Goal: Task Accomplishment & Management: Use online tool/utility

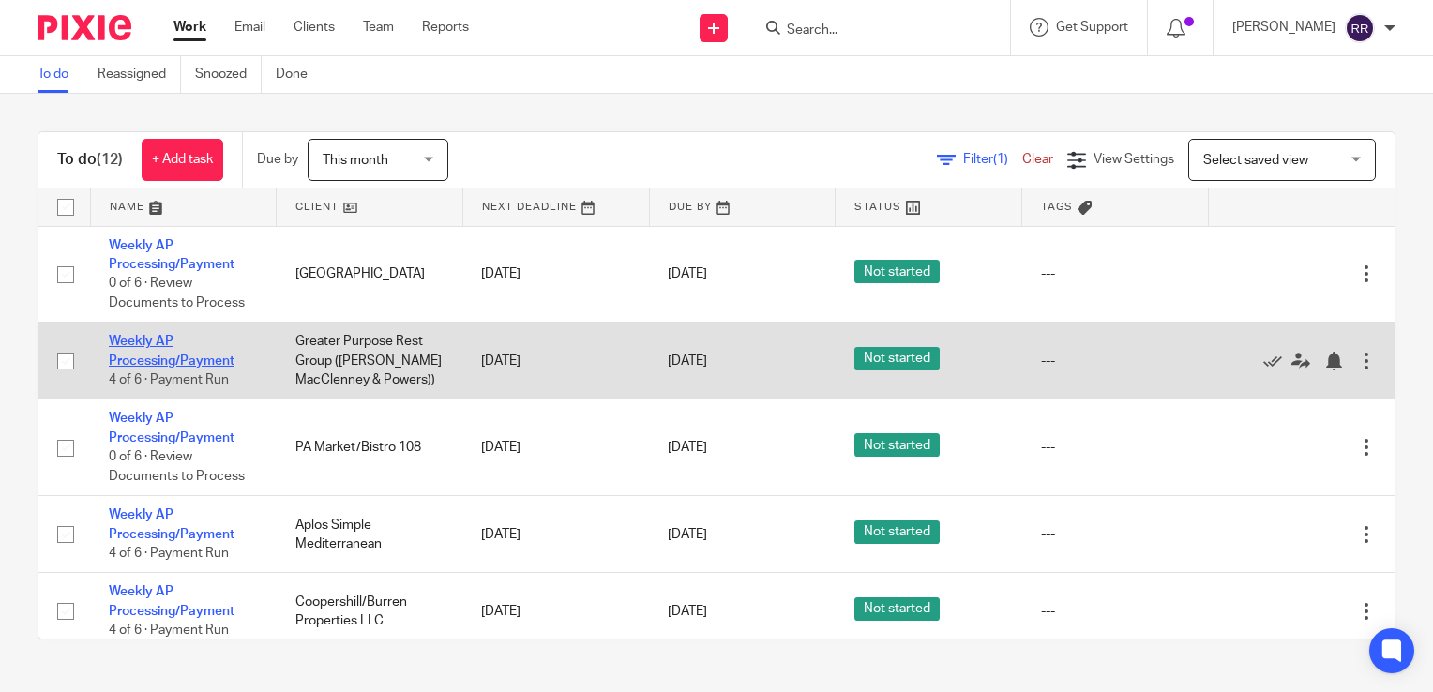
click at [192, 365] on link "Weekly AP Processing/Payment" at bounding box center [172, 351] width 126 height 32
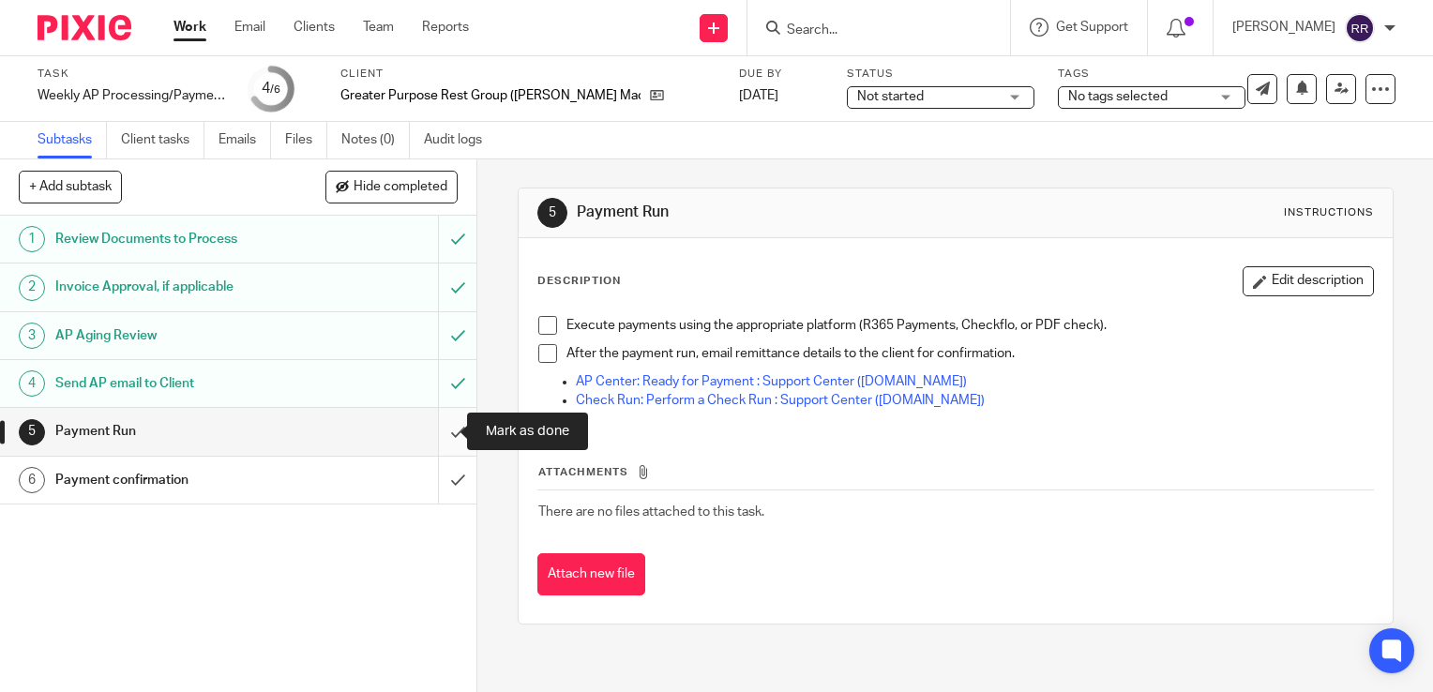
click at [441, 441] on input "submit" at bounding box center [238, 431] width 477 height 47
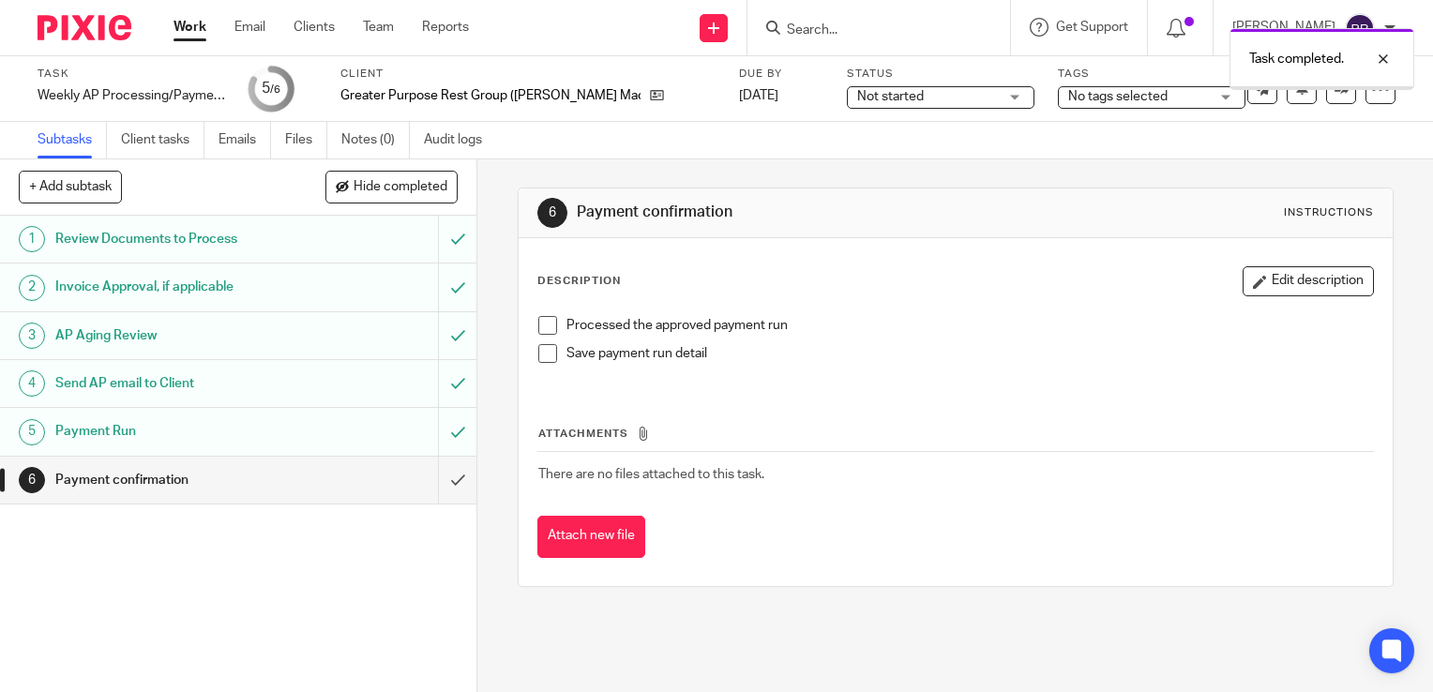
click at [435, 483] on input "submit" at bounding box center [238, 480] width 477 height 47
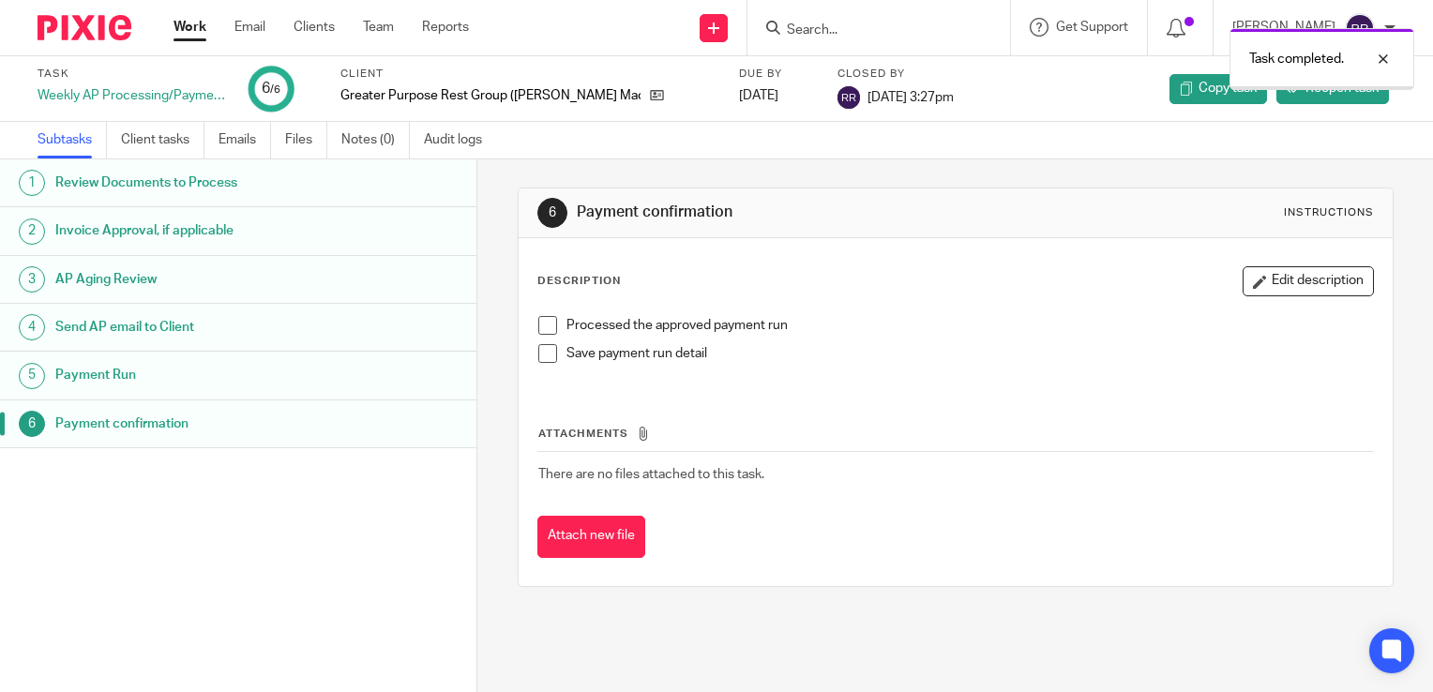
click at [194, 29] on link "Work" at bounding box center [190, 27] width 33 height 19
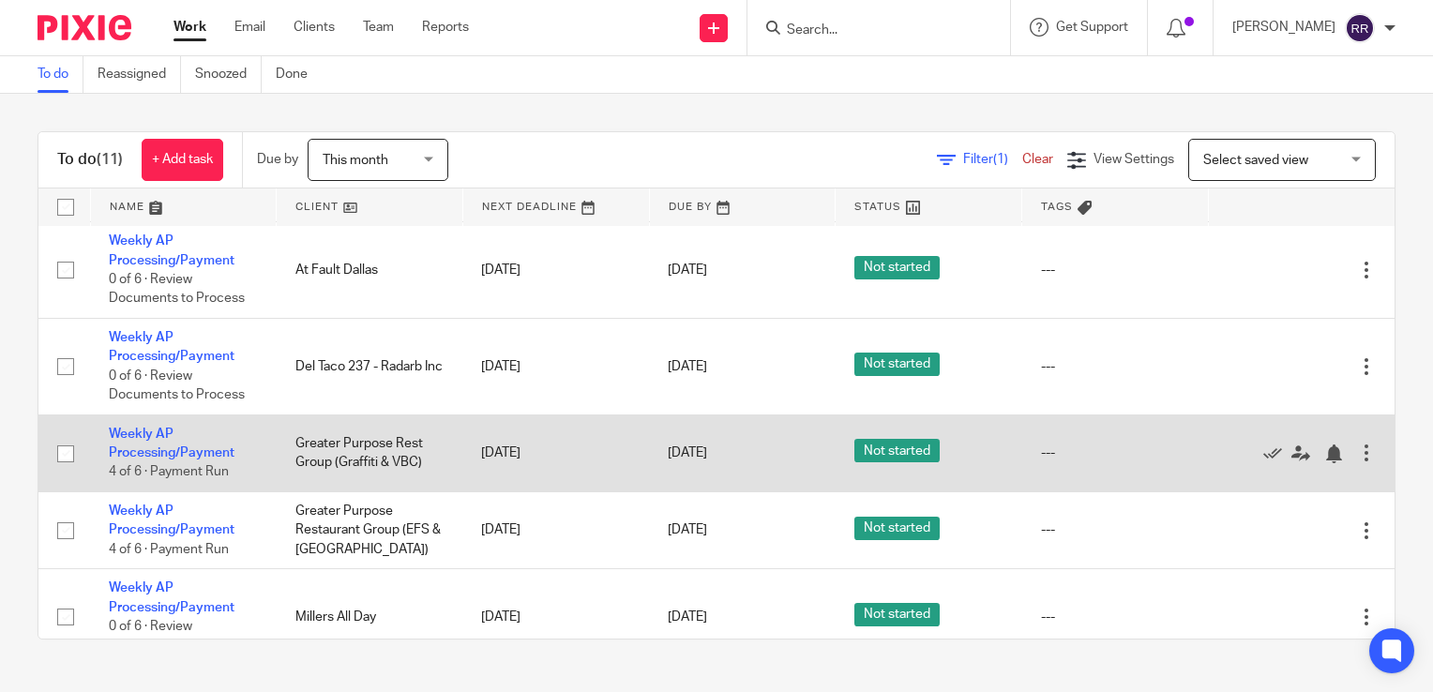
scroll to position [469, 0]
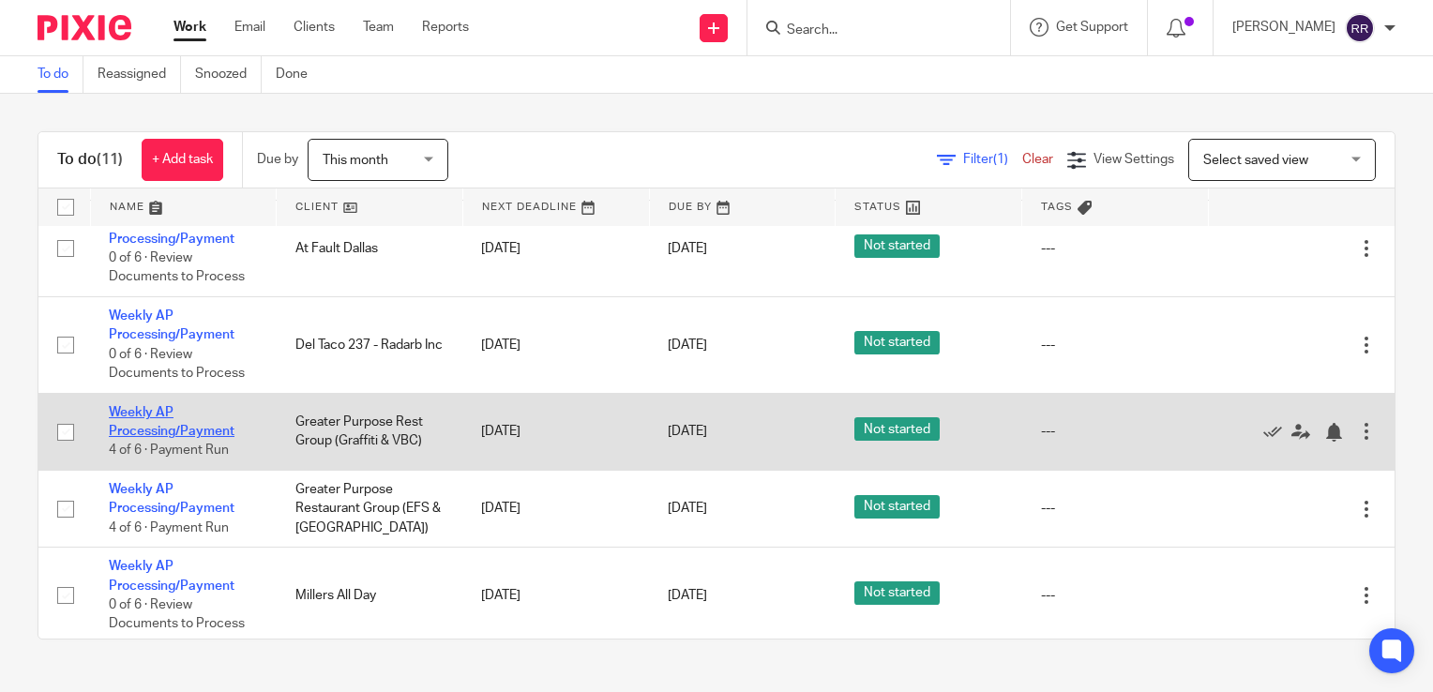
click at [169, 431] on link "Weekly AP Processing/Payment" at bounding box center [172, 422] width 126 height 32
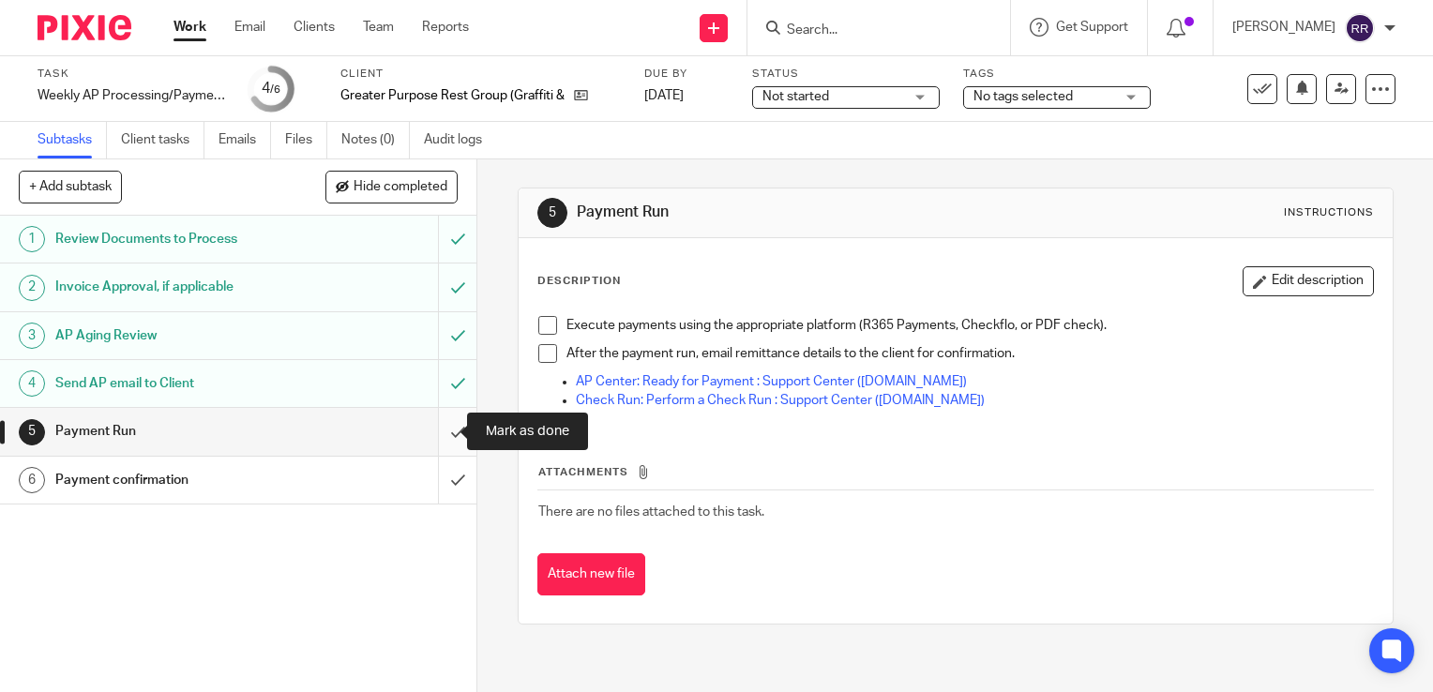
click at [431, 418] on input "submit" at bounding box center [238, 431] width 477 height 47
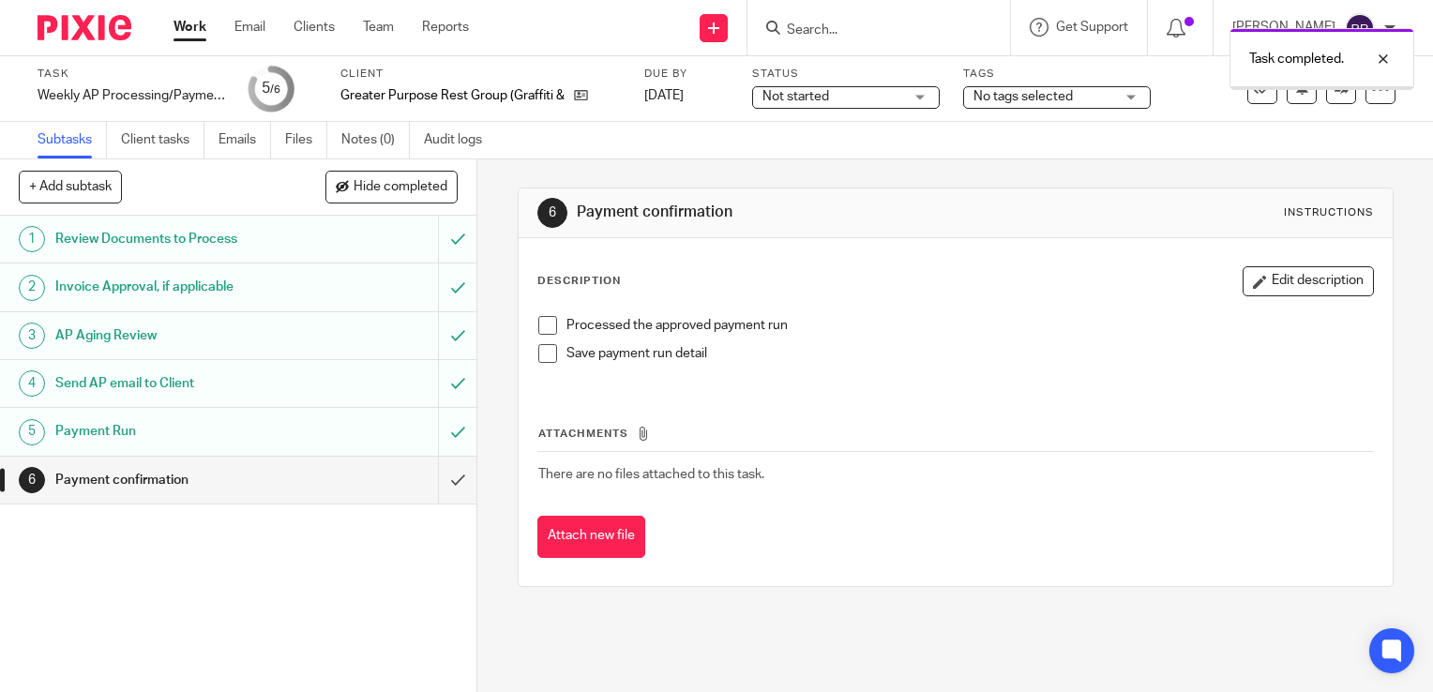
click at [442, 479] on input "submit" at bounding box center [238, 480] width 477 height 47
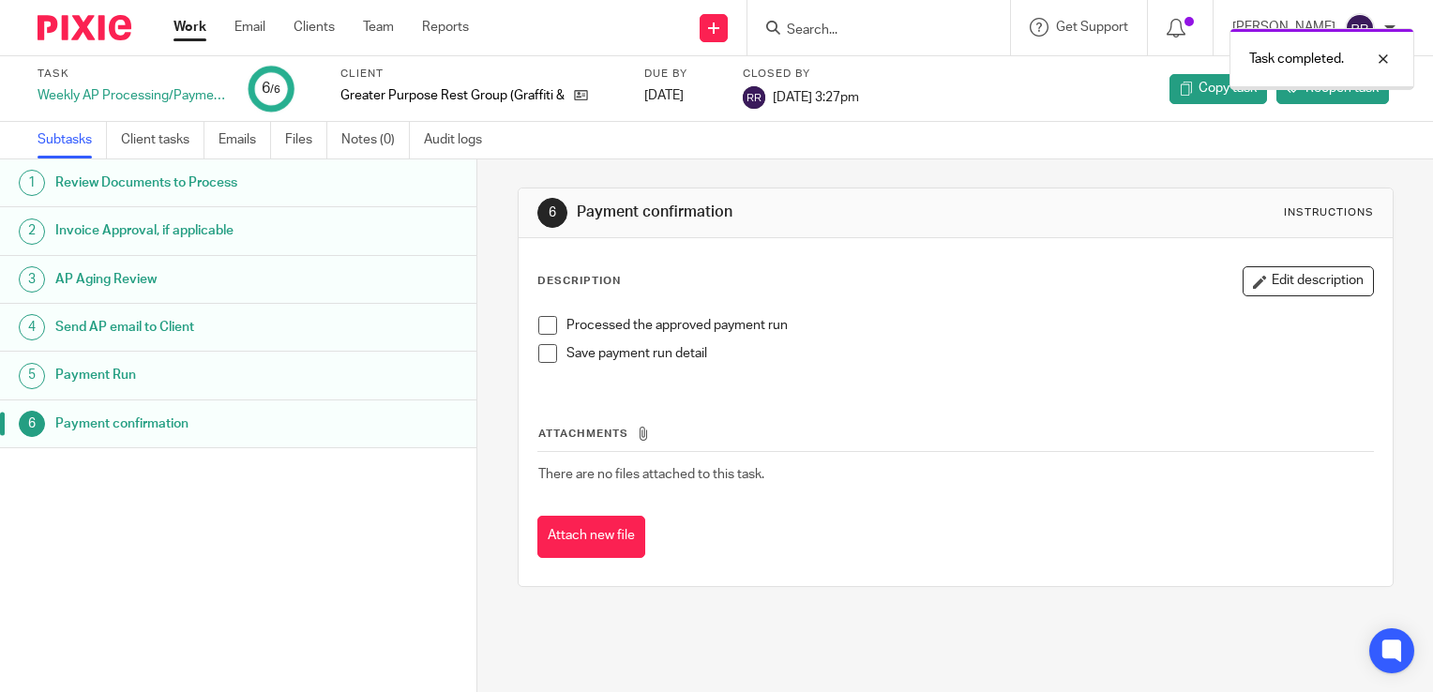
drag, startPoint x: 0, startPoint y: 0, endPoint x: 191, endPoint y: 26, distance: 193.2
click at [191, 26] on link "Work" at bounding box center [190, 27] width 33 height 19
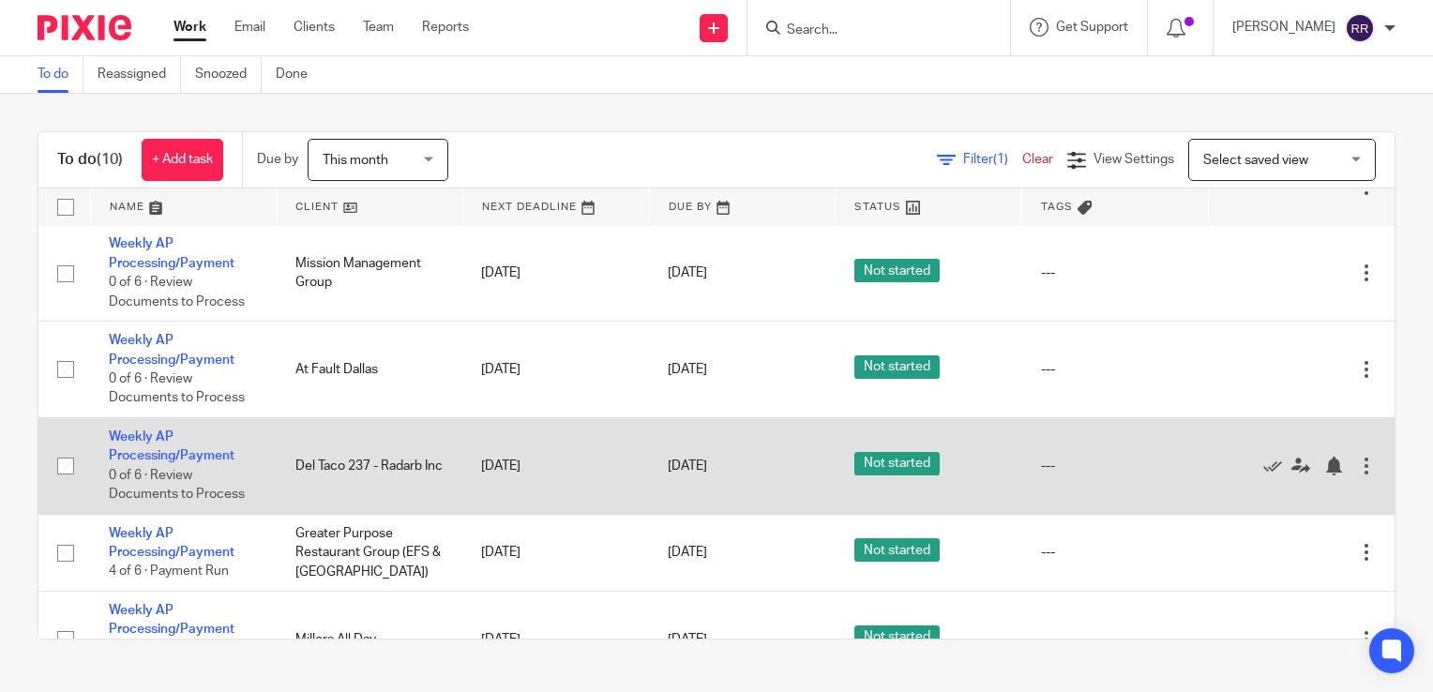
scroll to position [375, 0]
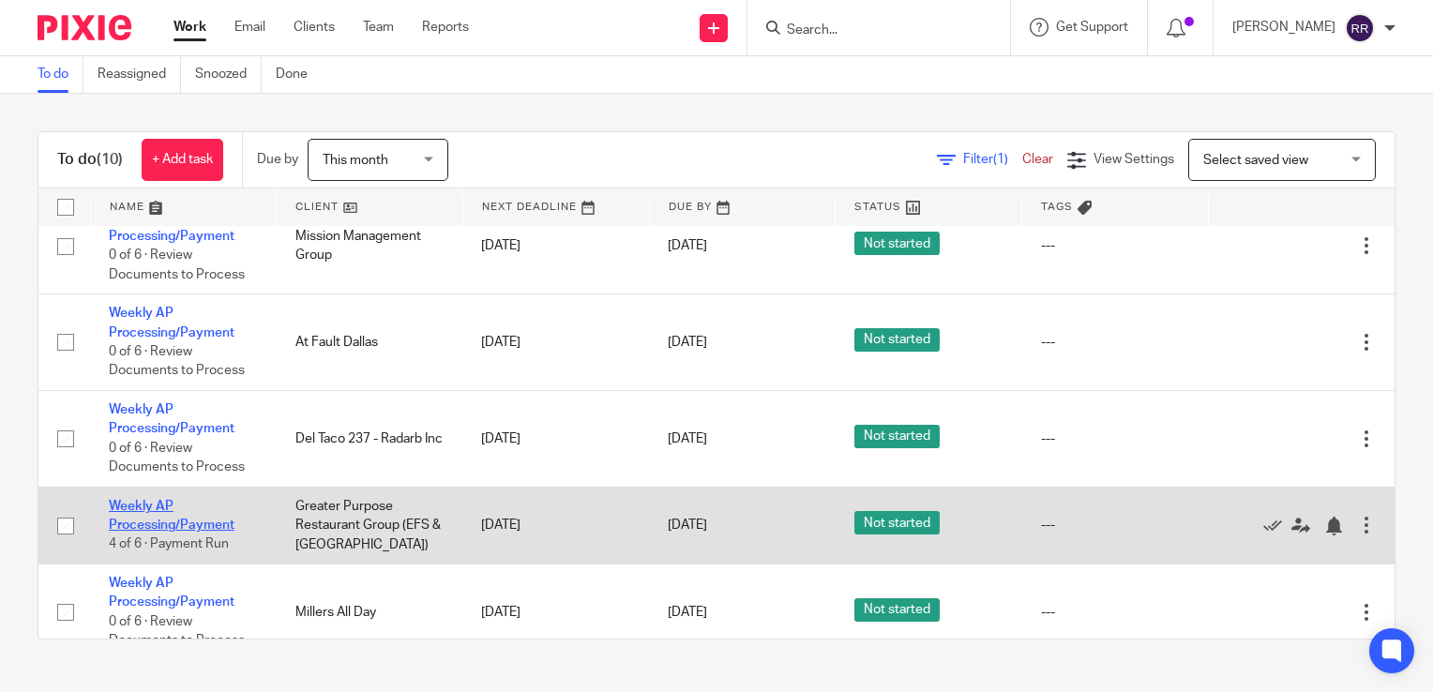
click at [195, 527] on link "Weekly AP Processing/Payment" at bounding box center [172, 516] width 126 height 32
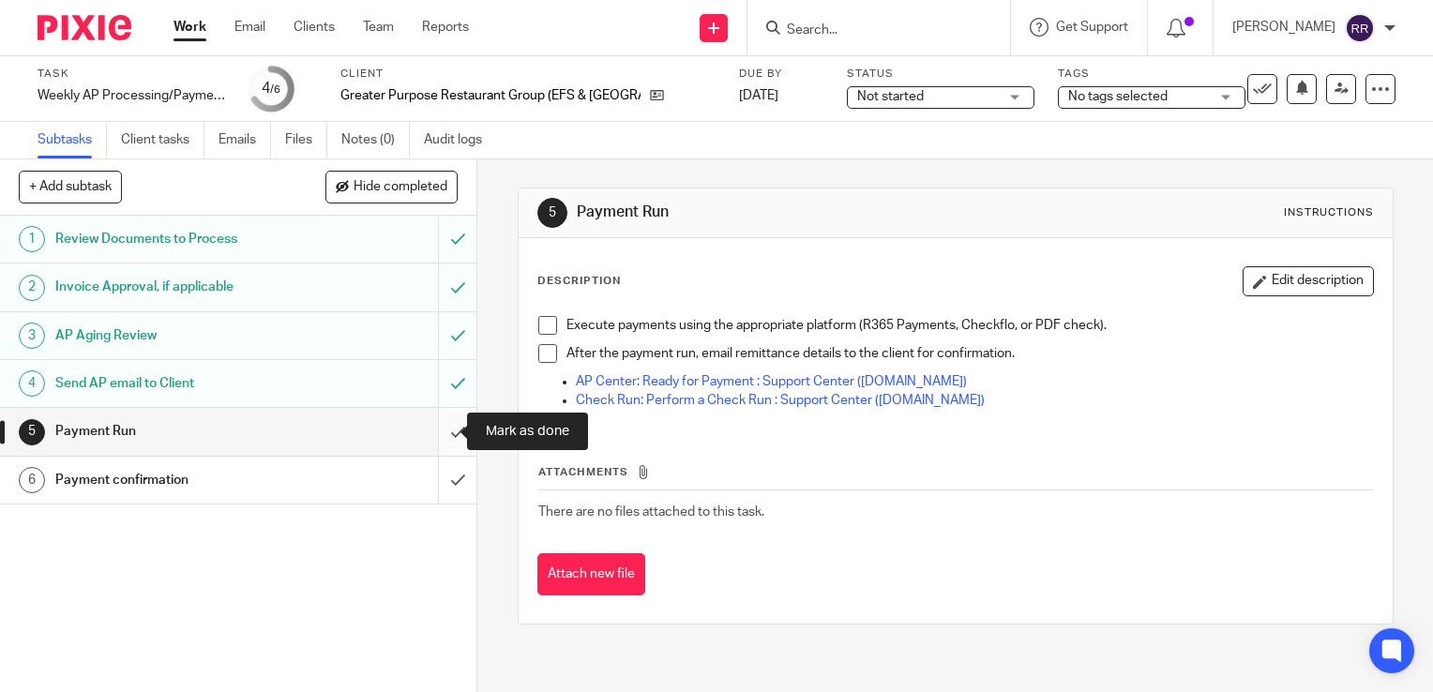
click at [437, 436] on input "submit" at bounding box center [238, 431] width 477 height 47
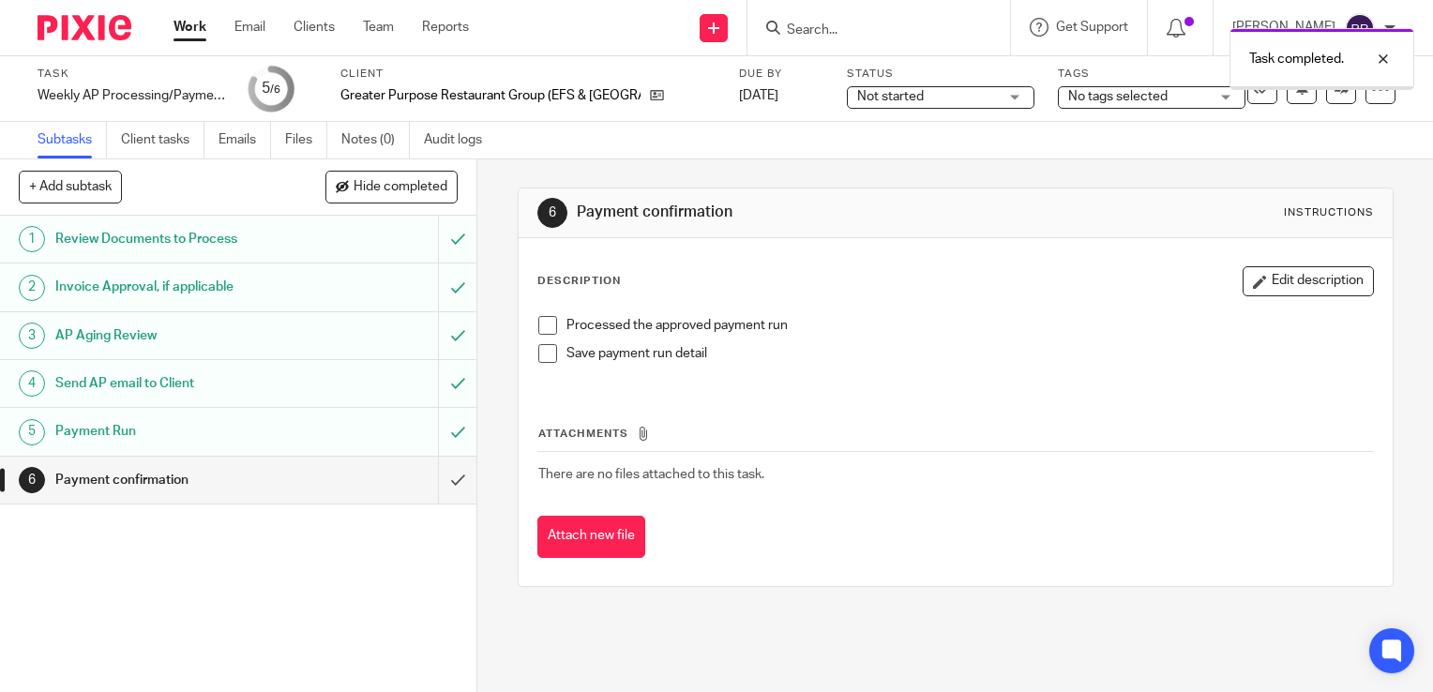
click at [439, 478] on input "submit" at bounding box center [238, 480] width 477 height 47
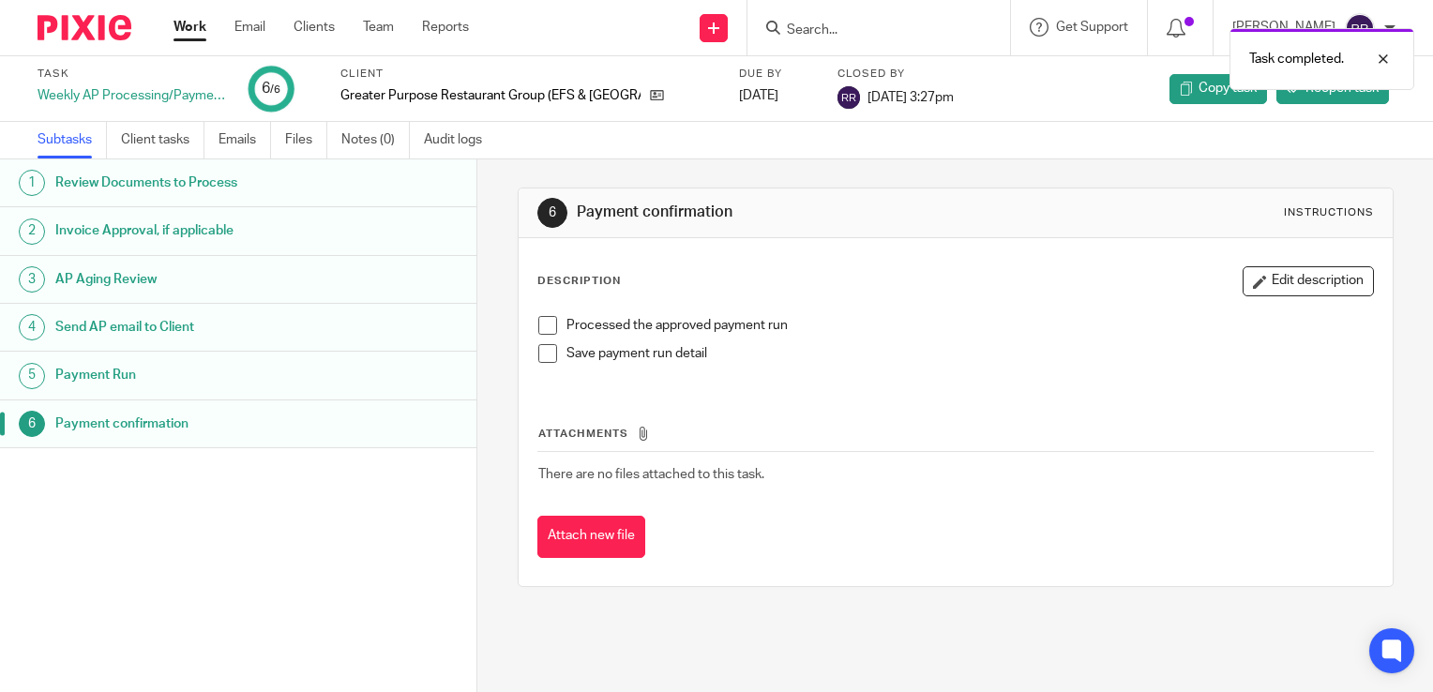
click at [187, 24] on link "Work" at bounding box center [190, 27] width 33 height 19
